Goal: Task Accomplishment & Management: Use online tool/utility

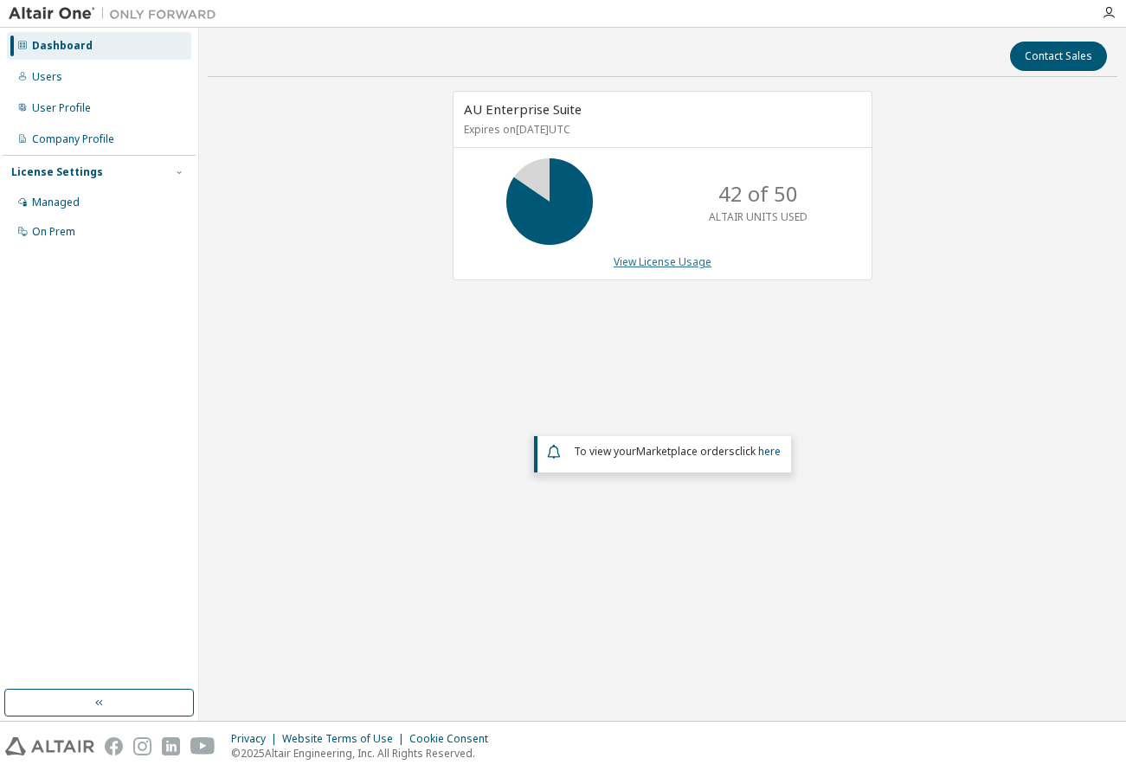
click at [686, 262] on link "View License Usage" at bounding box center [663, 262] width 98 height 15
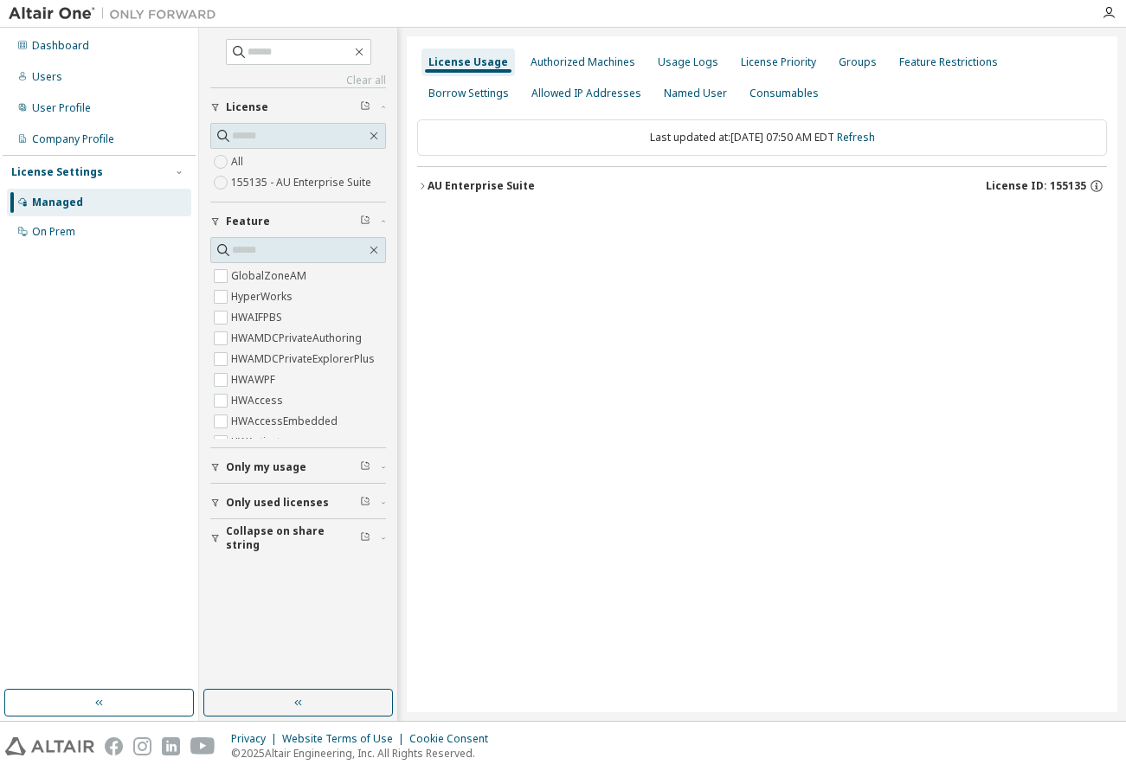
click at [420, 188] on icon "button" at bounding box center [422, 186] width 10 height 10
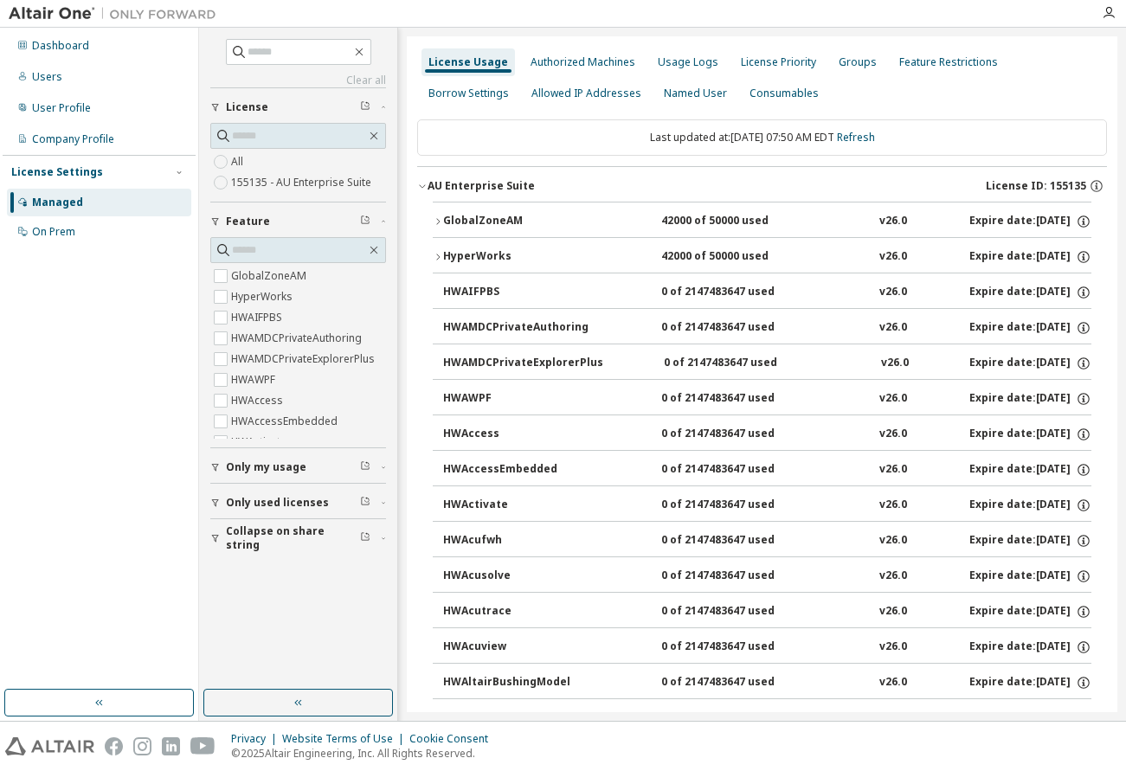
click at [439, 256] on icon "button" at bounding box center [437, 257] width 3 height 6
